Goal: Task Accomplishment & Management: Complete application form

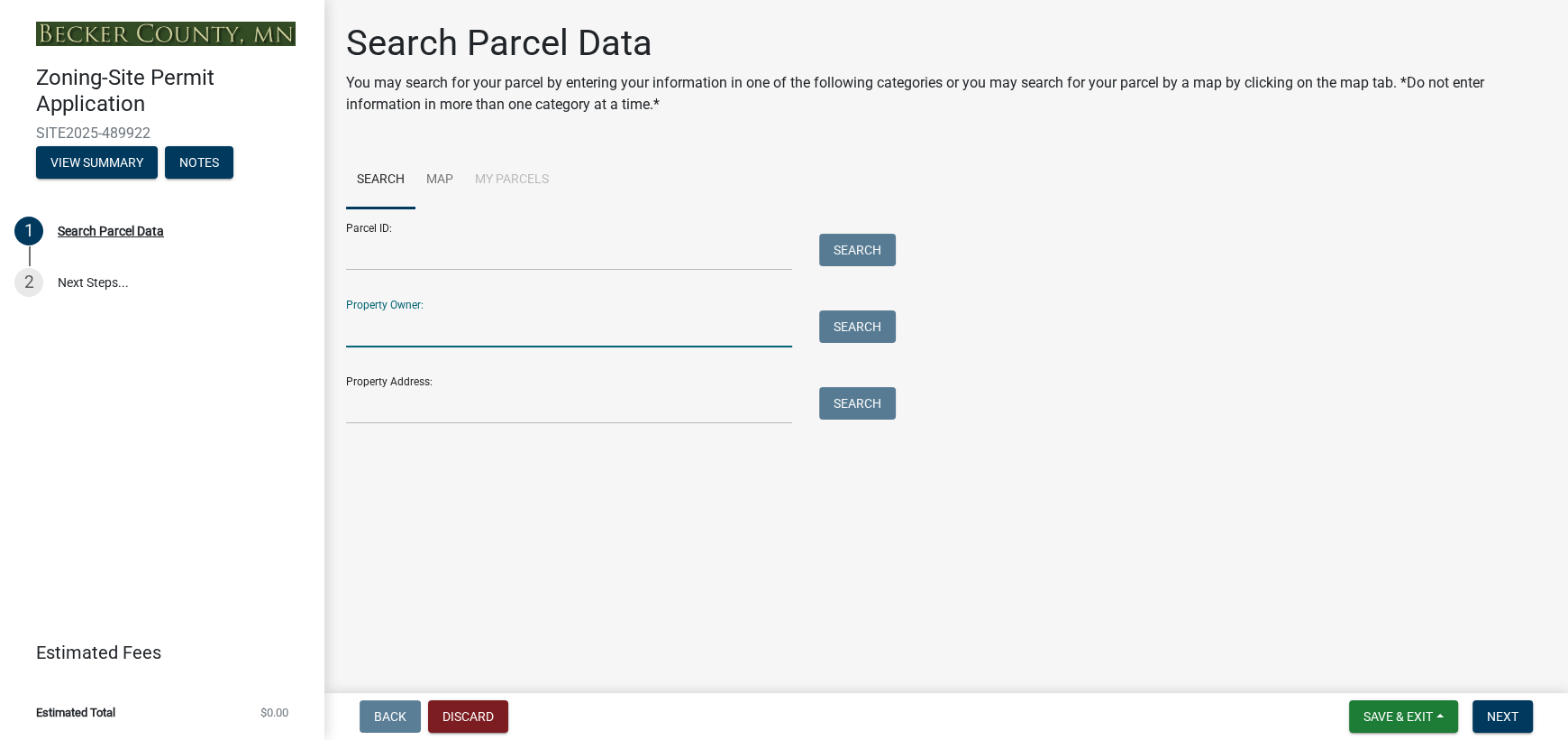
click at [433, 337] on input "Property Owner:" at bounding box center [569, 328] width 446 height 37
type input "[PERSON_NAME]"
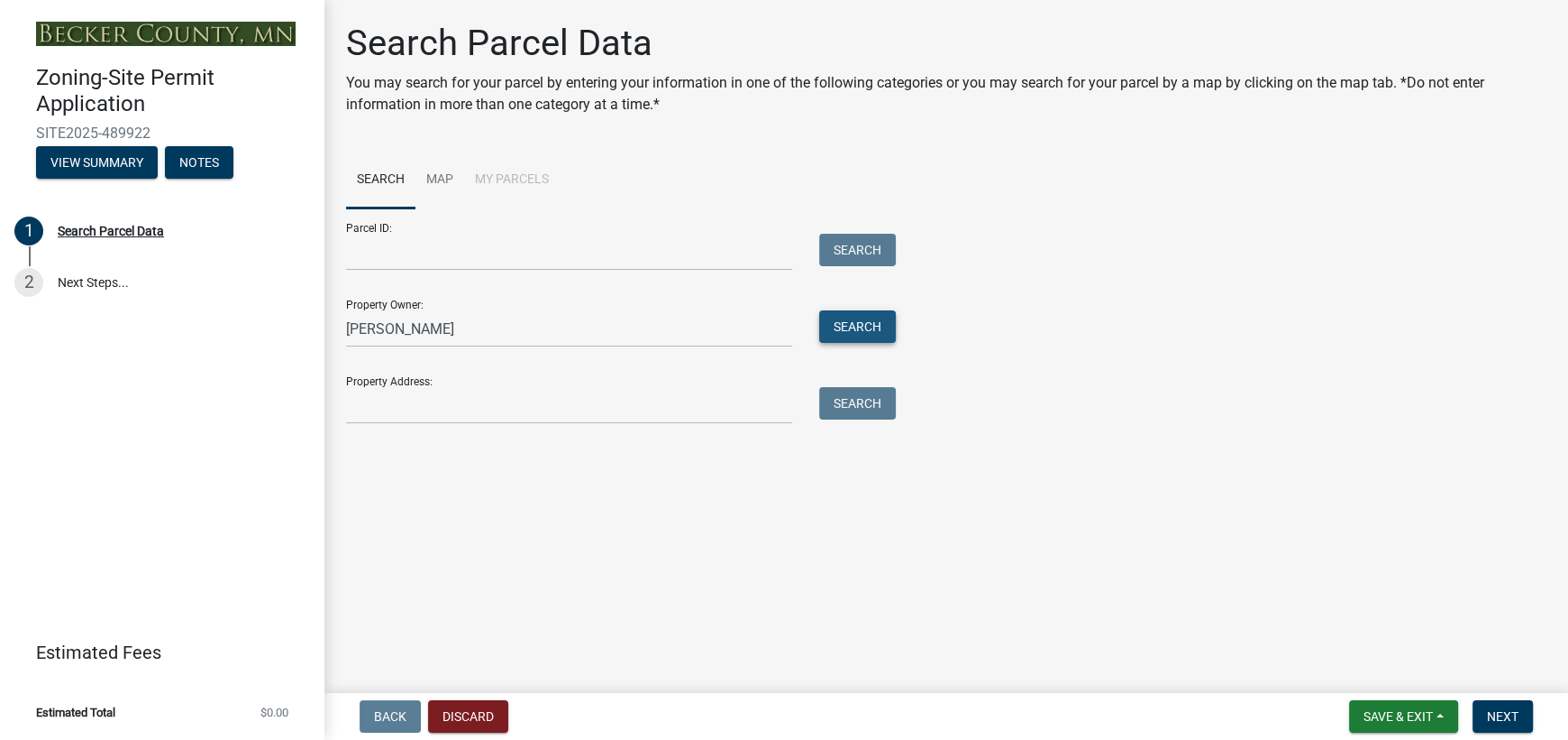
click at [841, 338] on button "Search" at bounding box center [857, 326] width 77 height 33
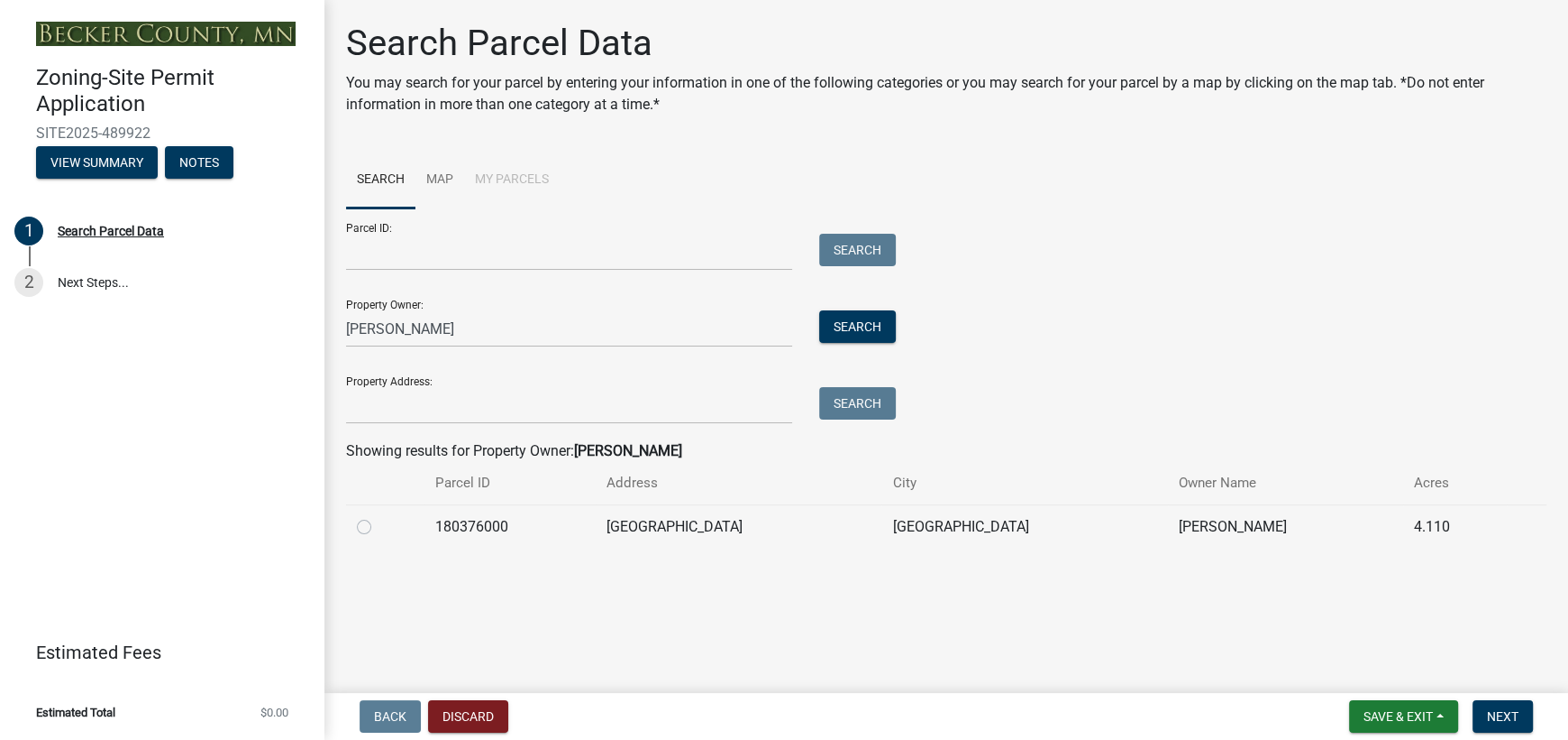
click at [719, 524] on td "[GEOGRAPHIC_DATA]" at bounding box center [739, 527] width 286 height 44
click at [379, 516] on label at bounding box center [379, 516] width 0 height 0
click at [379, 522] on input "radio" at bounding box center [385, 522] width 11 height 11
radio input "true"
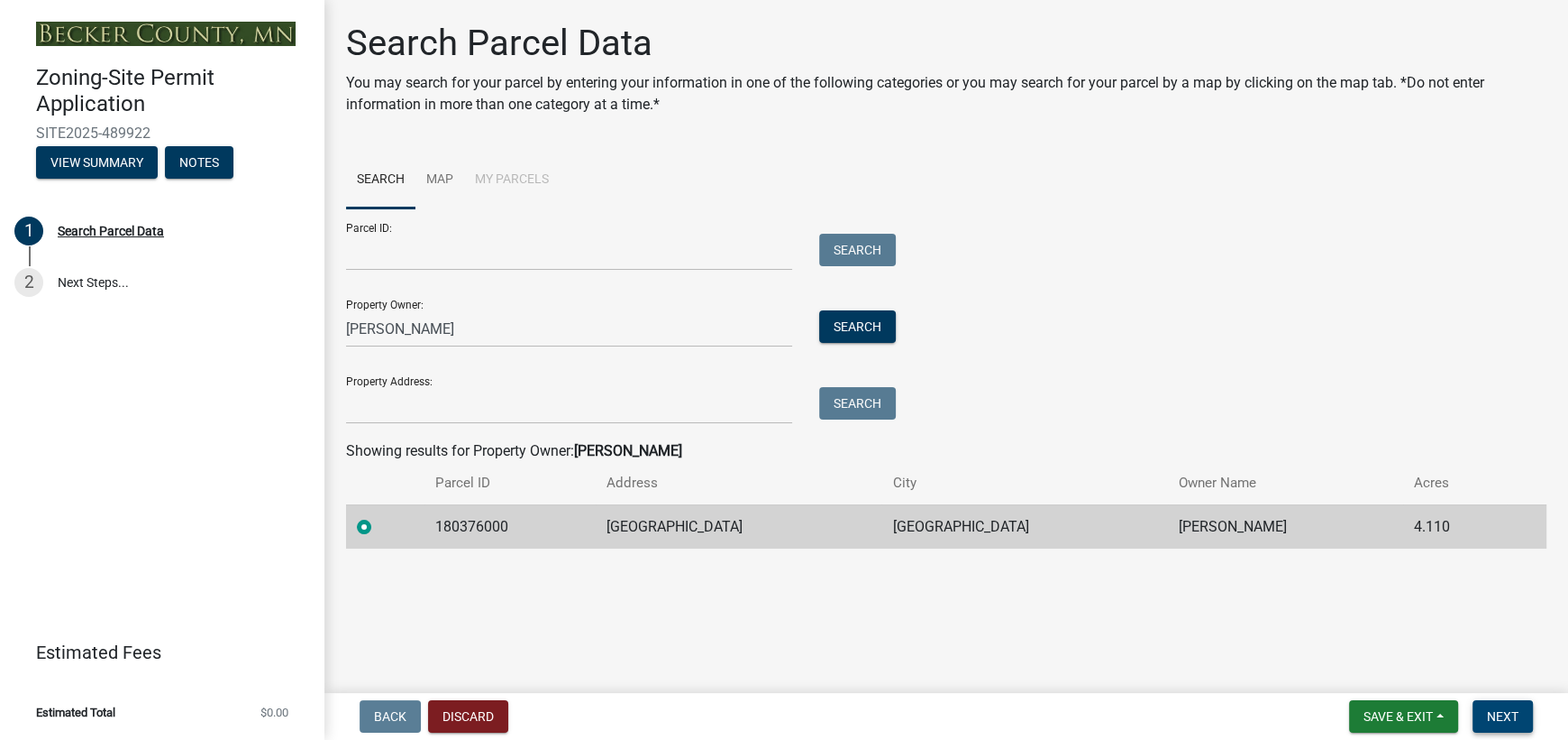
click at [1489, 708] on span "Next" at bounding box center [1502, 715] width 32 height 14
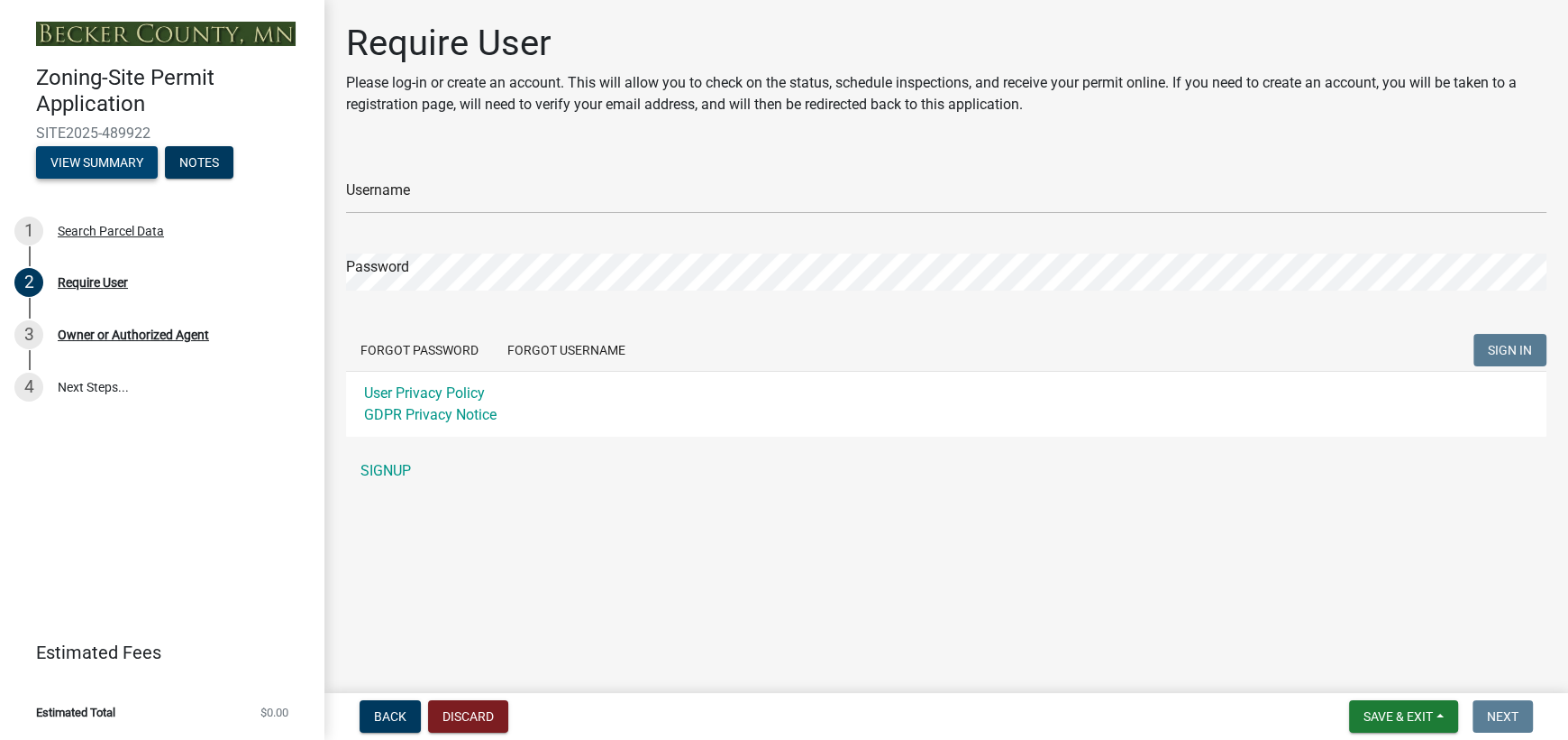
click at [77, 157] on button "View Summary" at bounding box center [97, 163] width 121 height 33
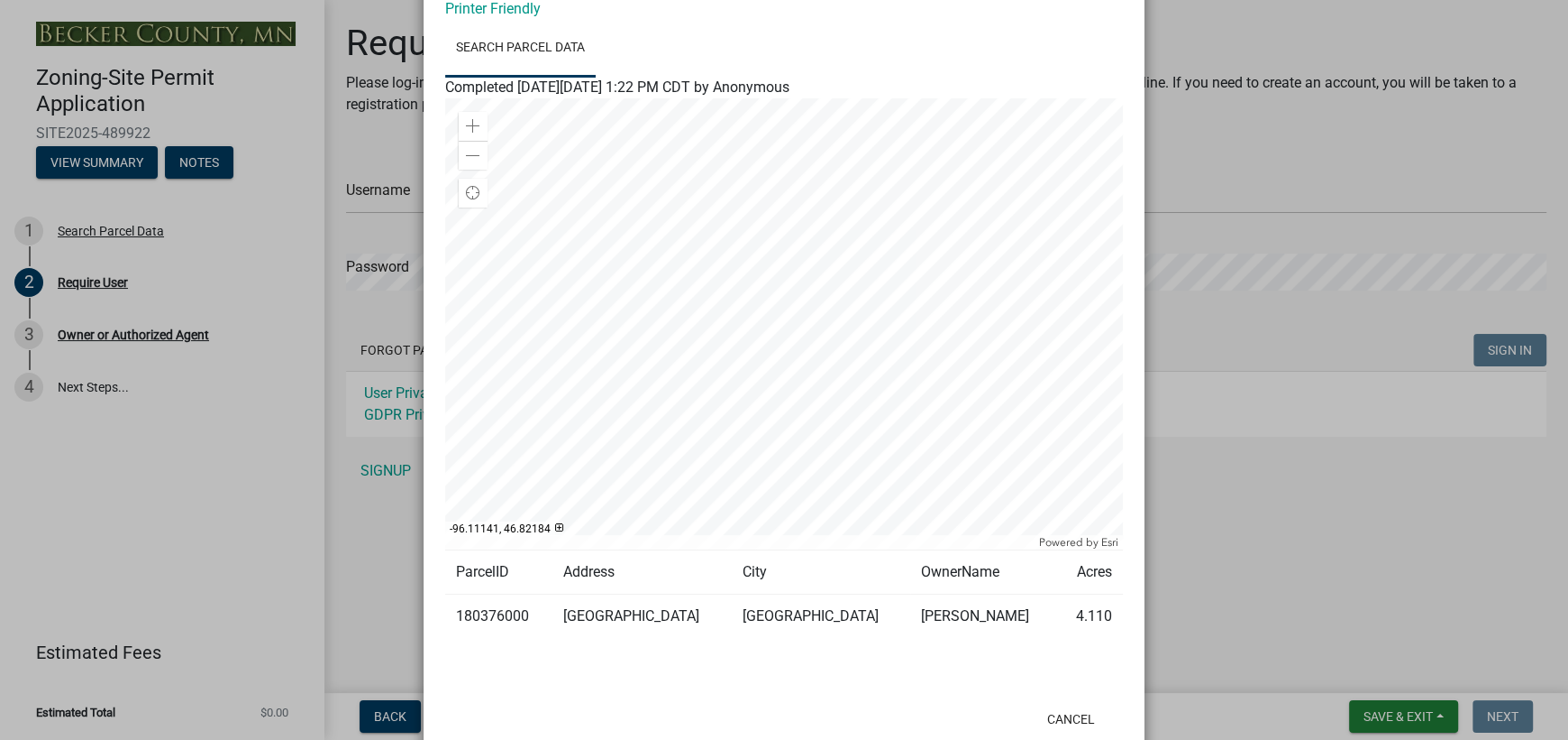
scroll to position [147, 0]
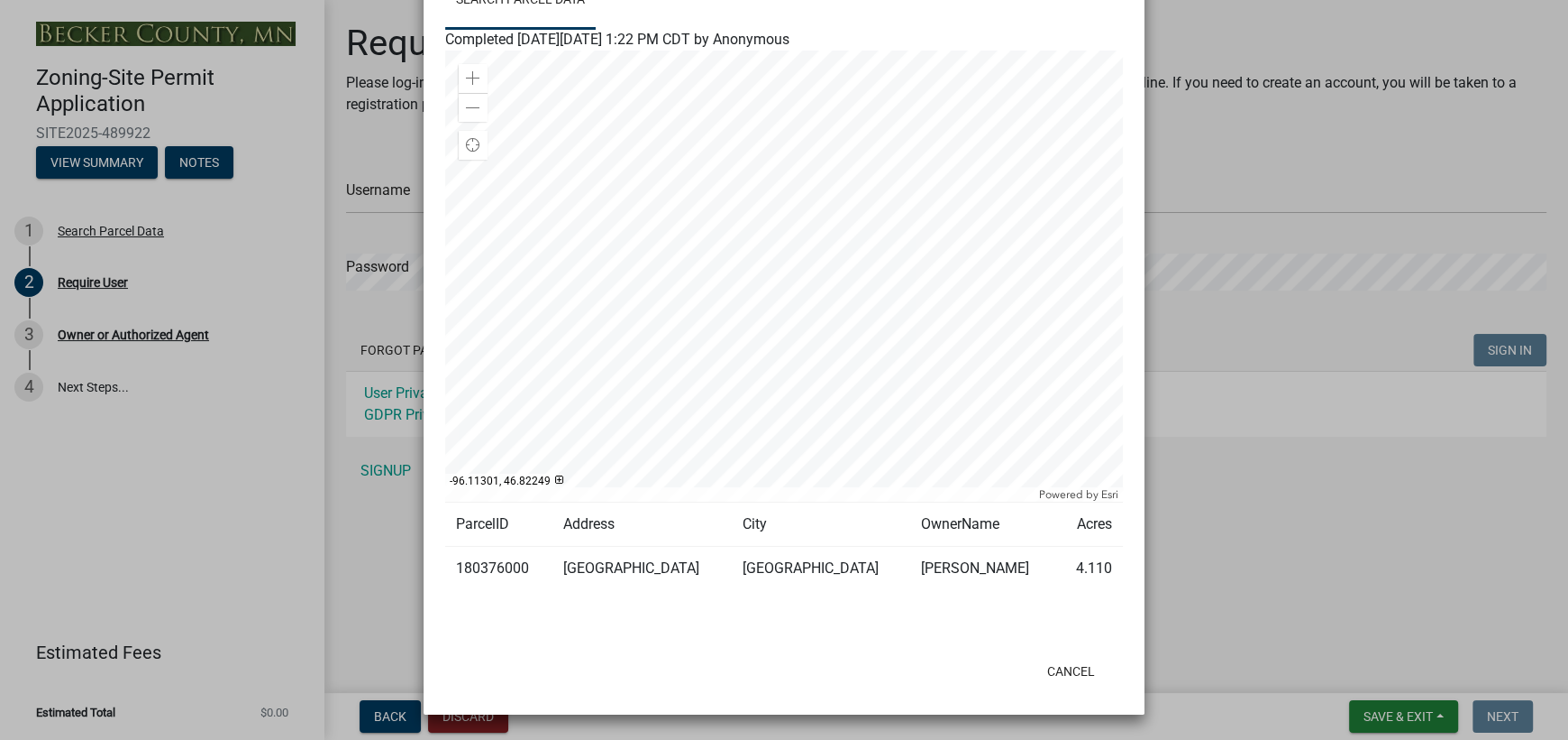
click at [770, 262] on div at bounding box center [784, 276] width 677 height 451
click at [1056, 669] on button "Cancel" at bounding box center [1071, 671] width 77 height 33
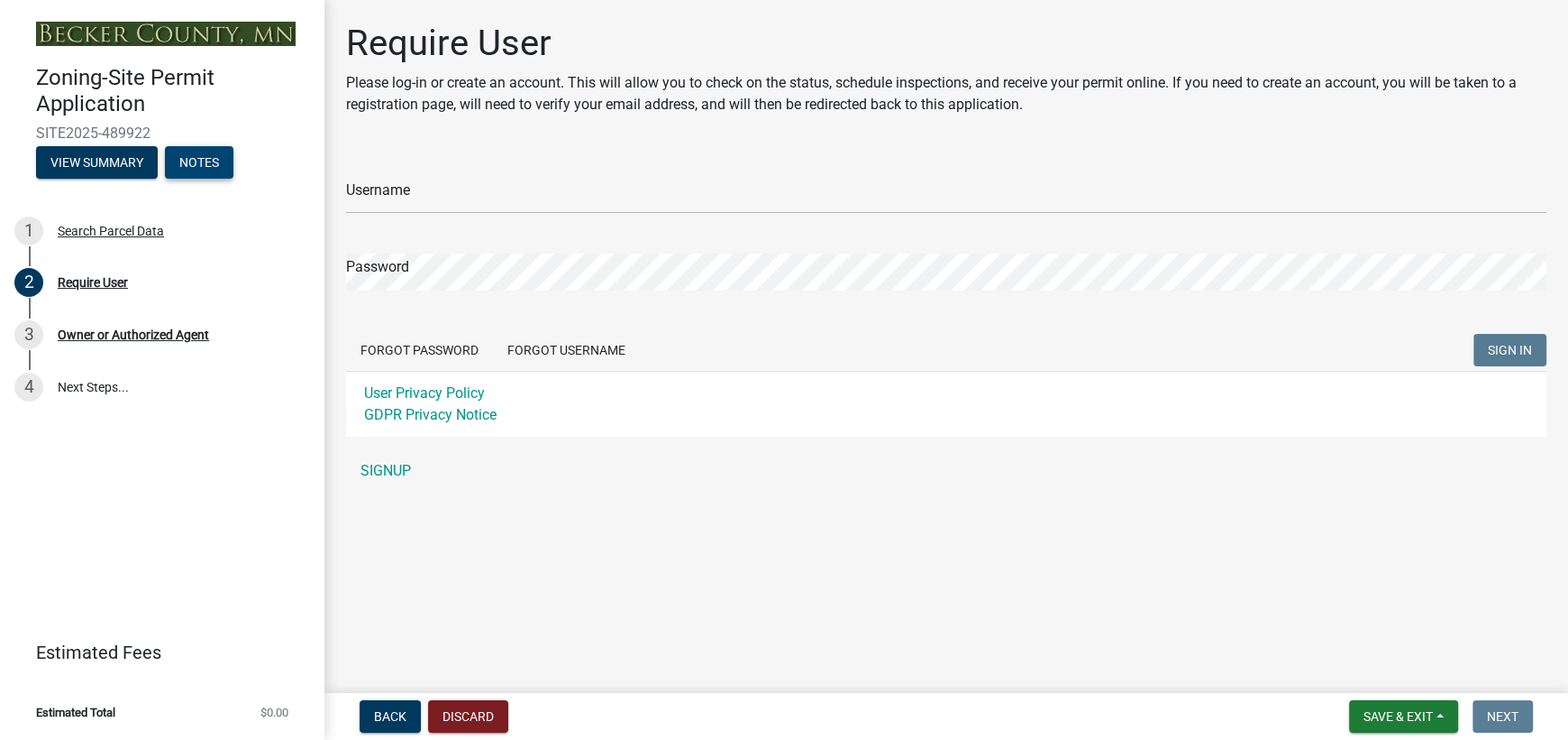
click at [207, 162] on button "Notes" at bounding box center [199, 163] width 69 height 33
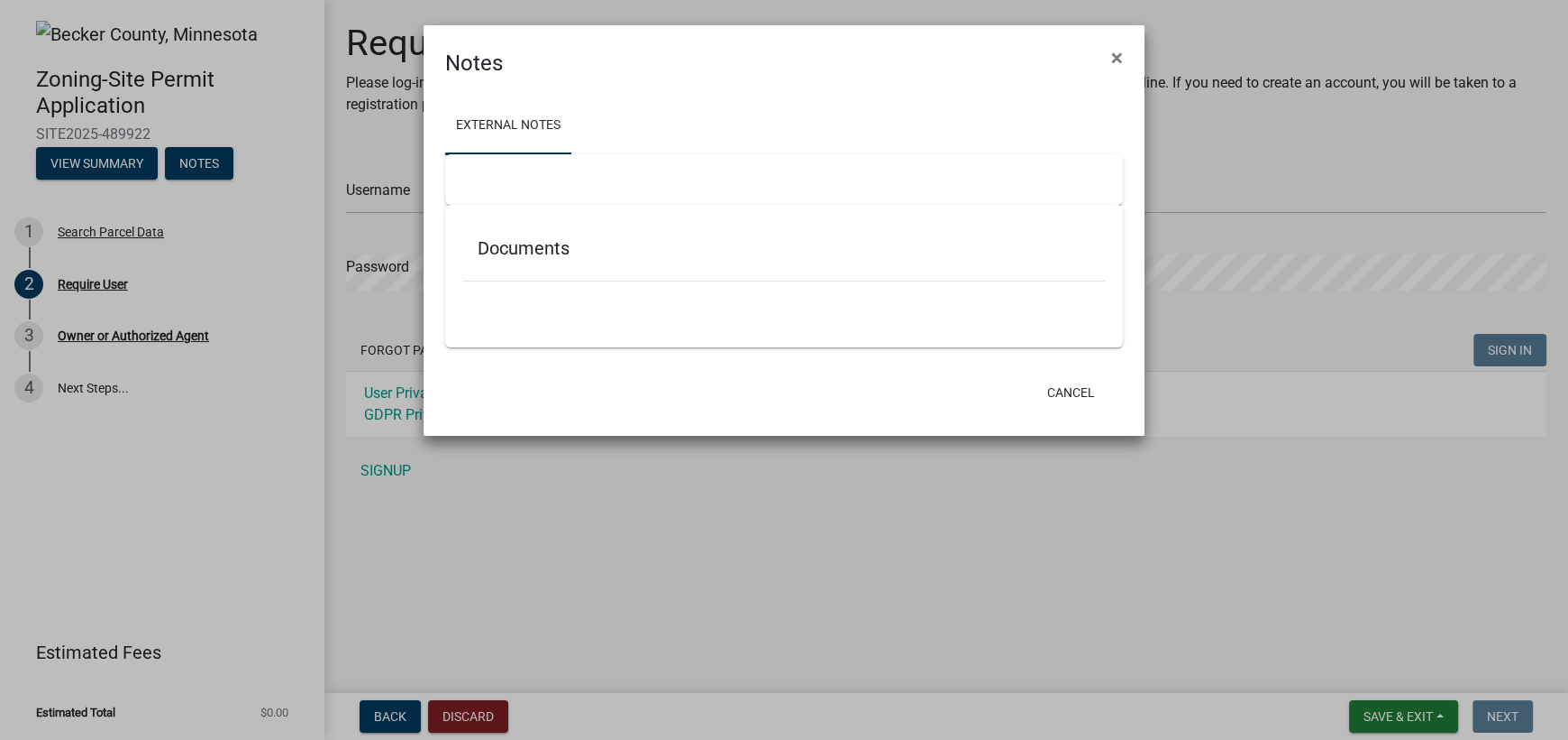
click at [517, 250] on h5 "Documents" at bounding box center [784, 248] width 613 height 22
click at [519, 247] on h5 "Documents" at bounding box center [784, 248] width 613 height 22
click at [518, 248] on h5 "Documents" at bounding box center [784, 248] width 613 height 22
click at [1050, 257] on h5 "Documents" at bounding box center [784, 248] width 613 height 22
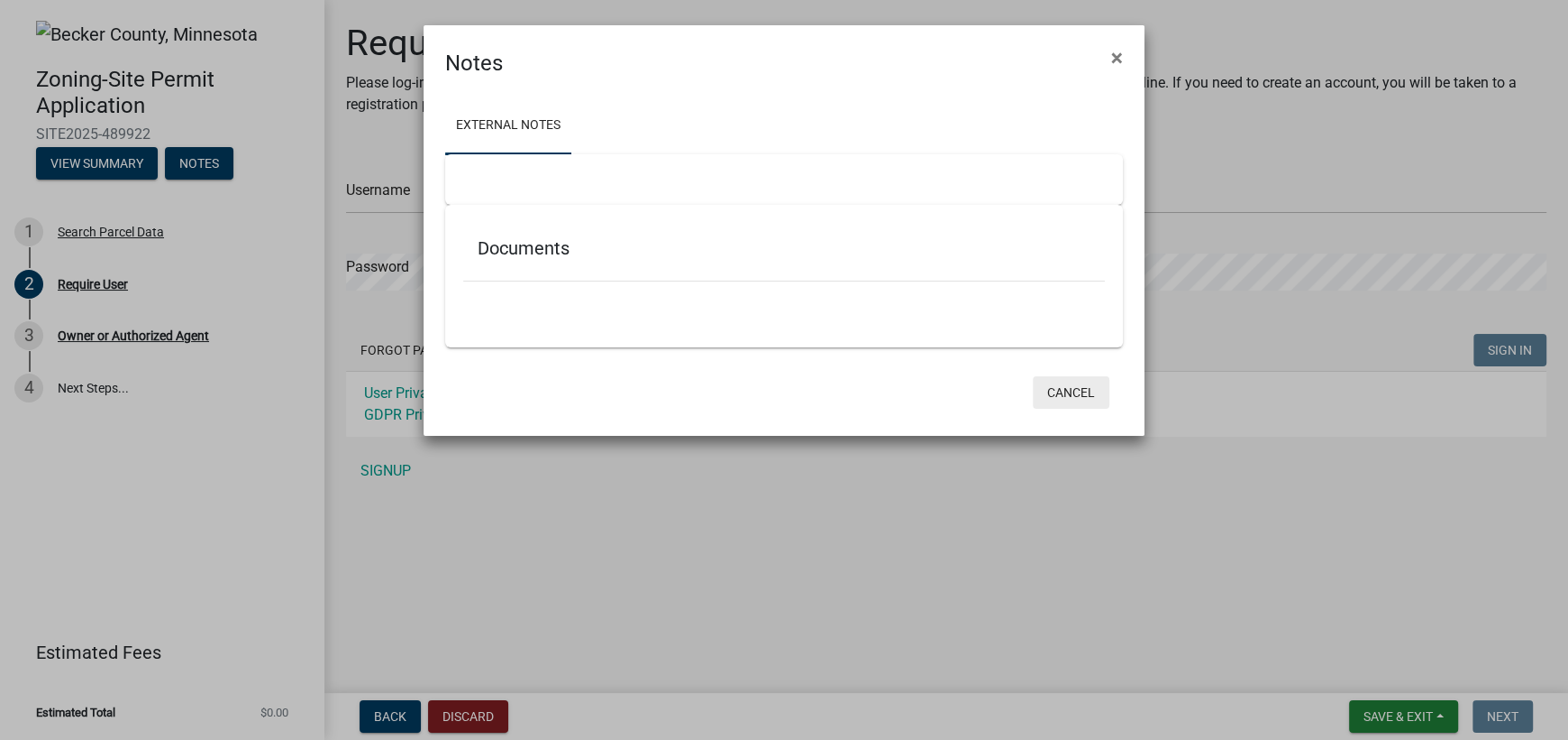
click at [1077, 388] on button "Cancel" at bounding box center [1071, 392] width 77 height 33
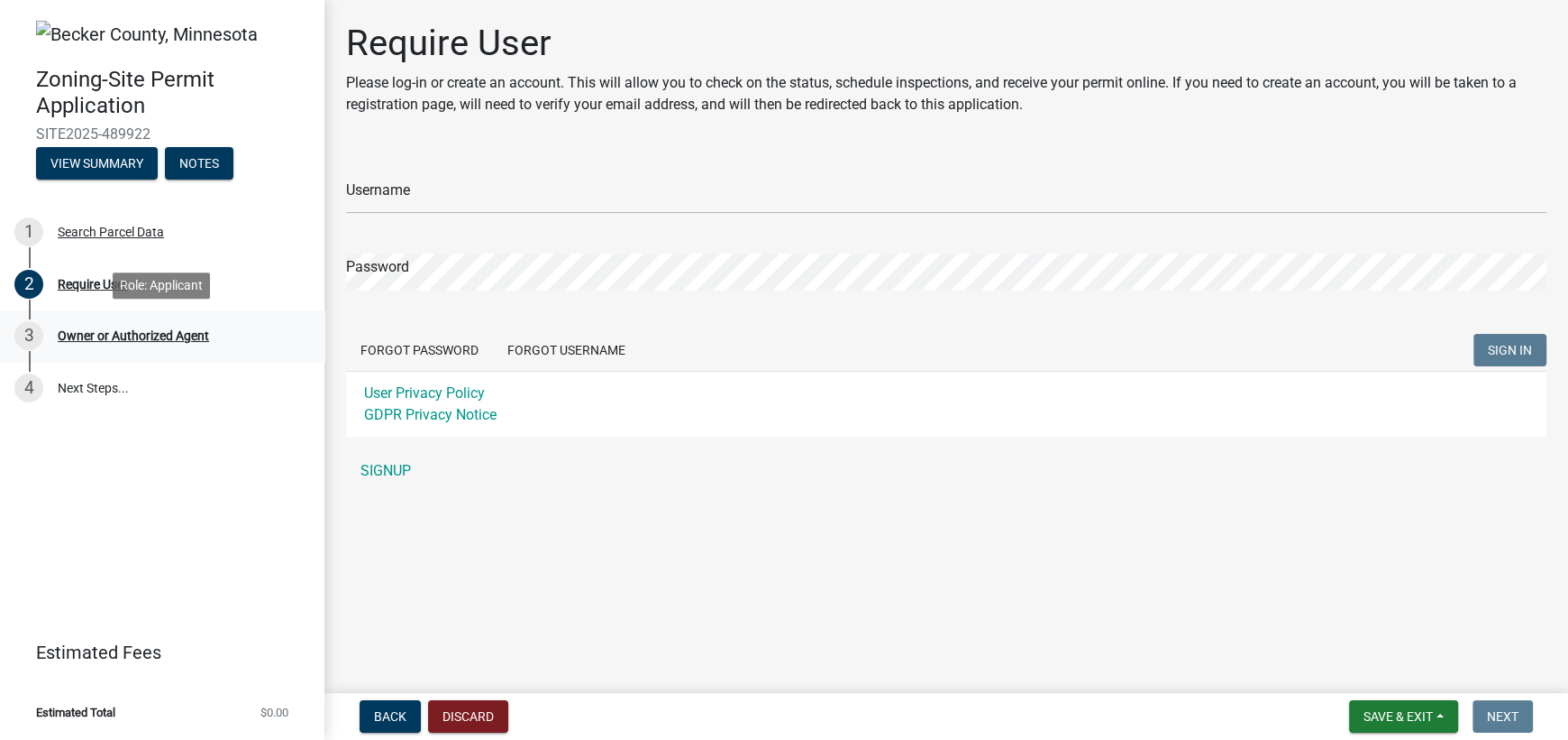
click at [101, 343] on div "3 Owner or Authorized Agent" at bounding box center [155, 335] width 281 height 29
click at [99, 167] on button "View Summary" at bounding box center [97, 164] width 121 height 33
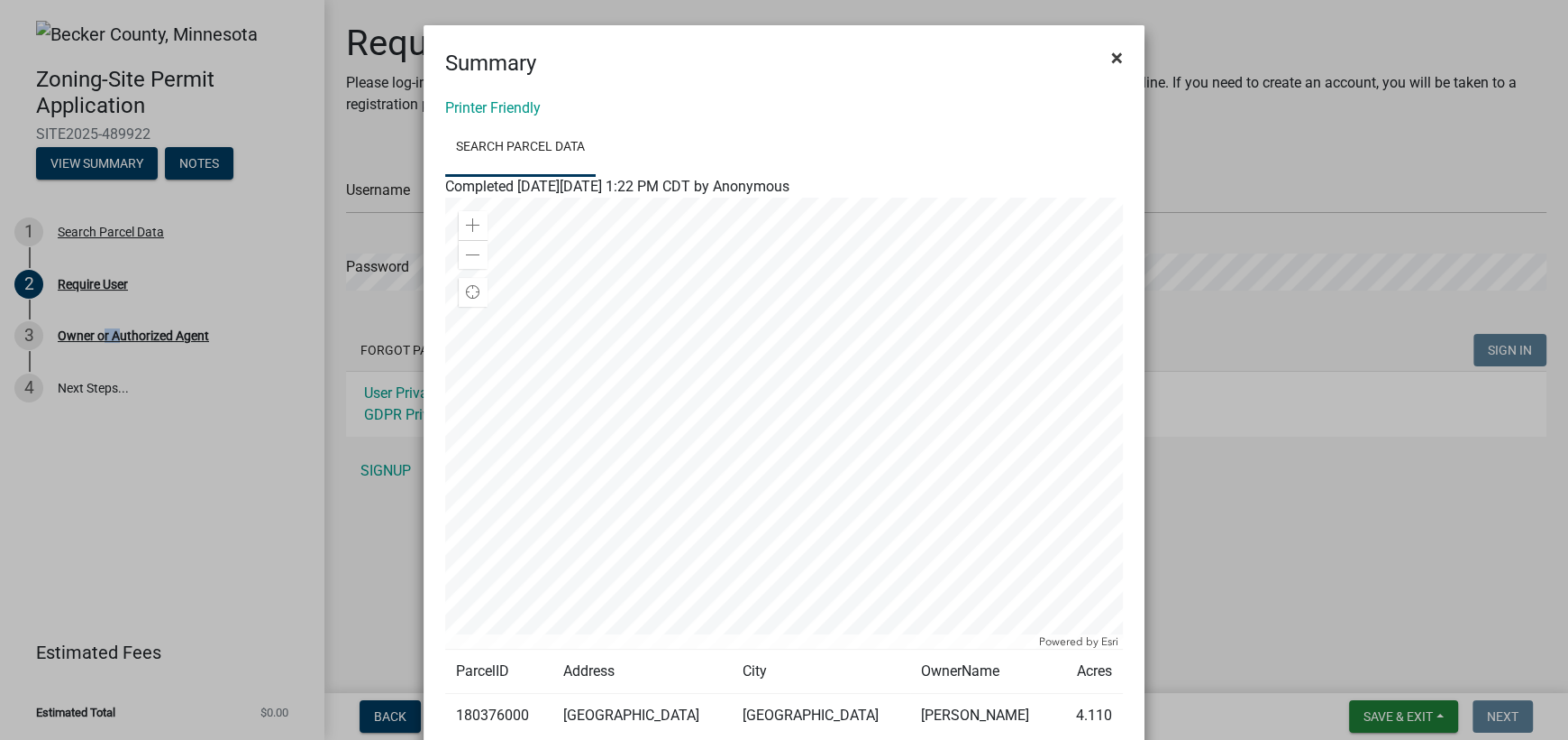
click at [1101, 56] on button "×" at bounding box center [1117, 57] width 40 height 51
